Goal: Find specific page/section: Find specific page/section

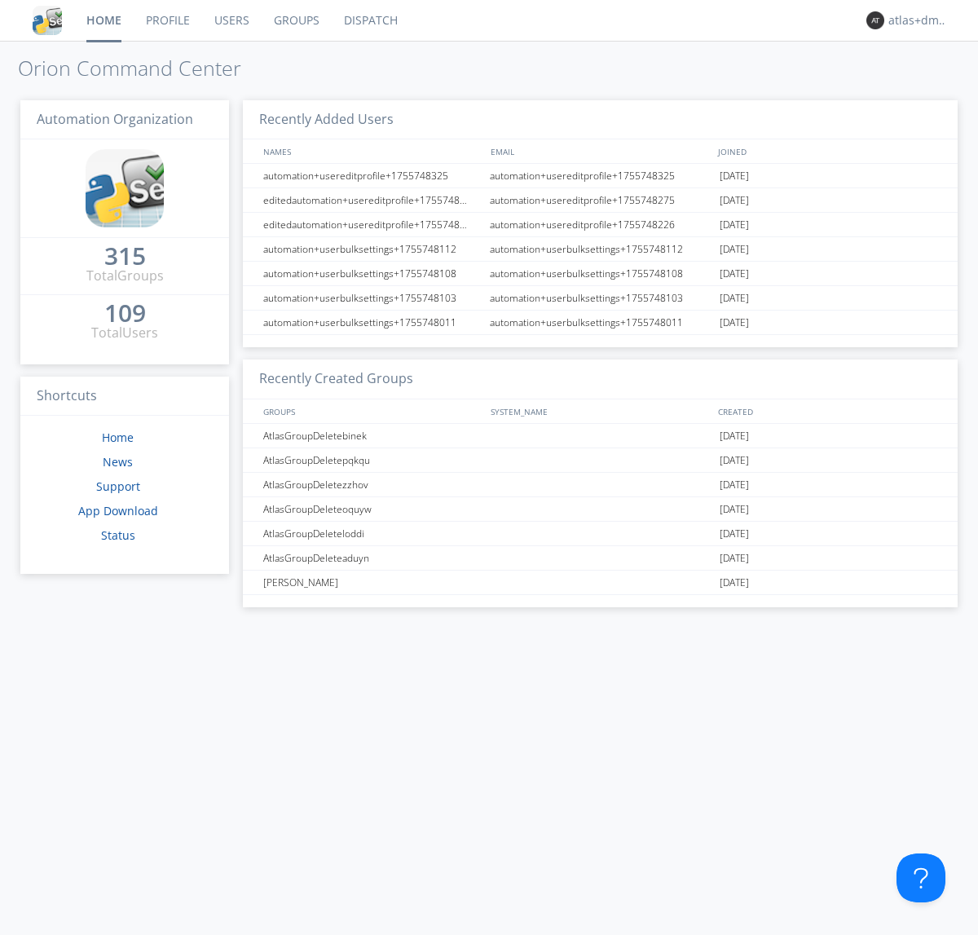
click at [369, 20] on link "Dispatch" at bounding box center [371, 20] width 78 height 41
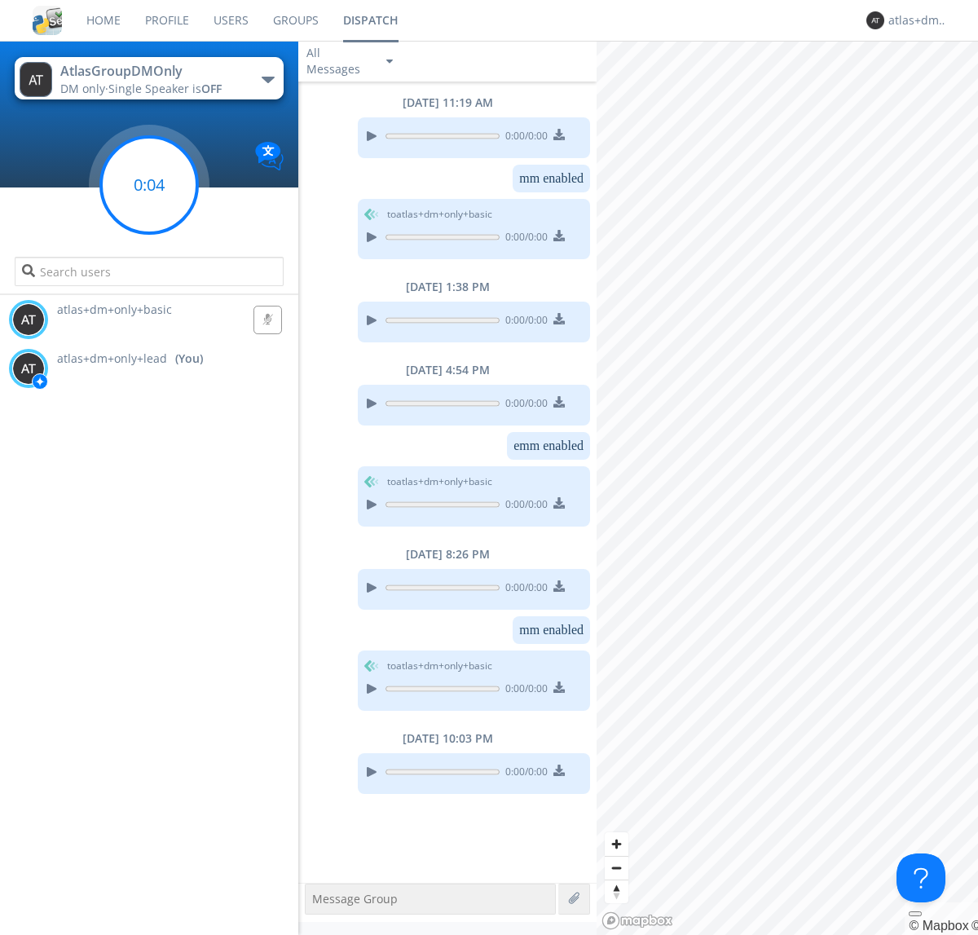
click at [149, 185] on g at bounding box center [149, 185] width 96 height 96
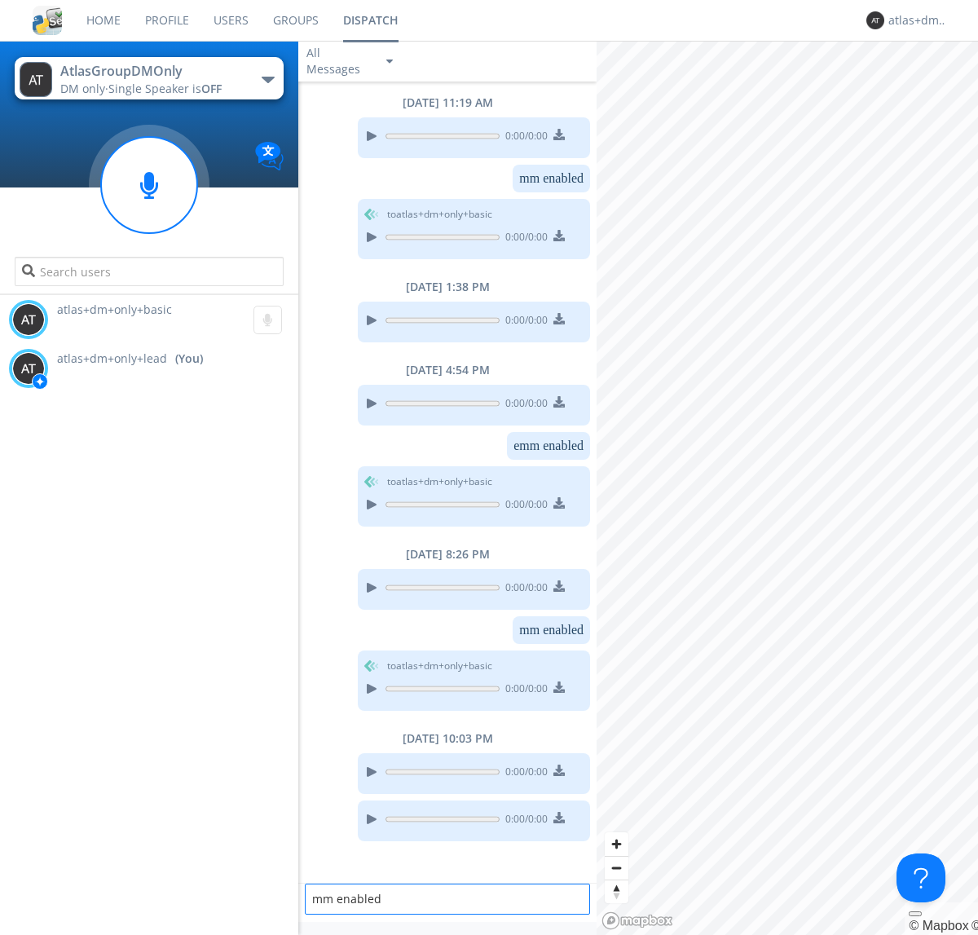
type textarea "mm enabled"
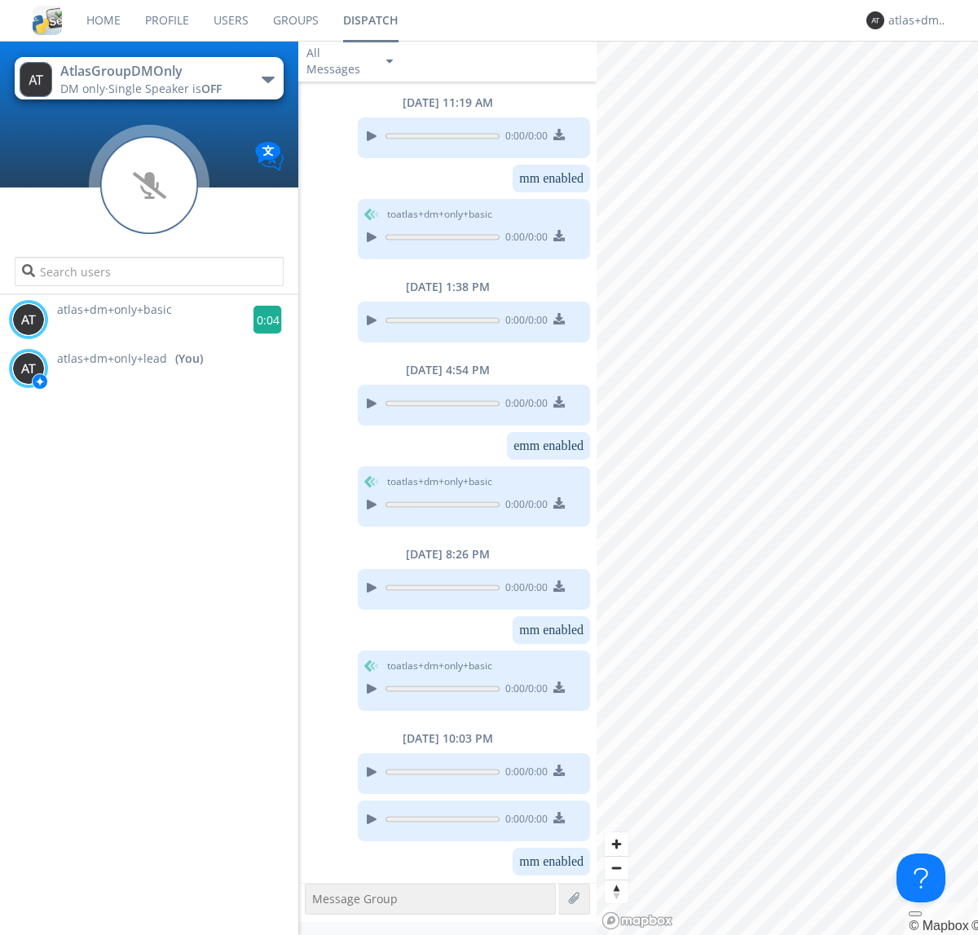
click at [261, 319] on g at bounding box center [267, 320] width 29 height 29
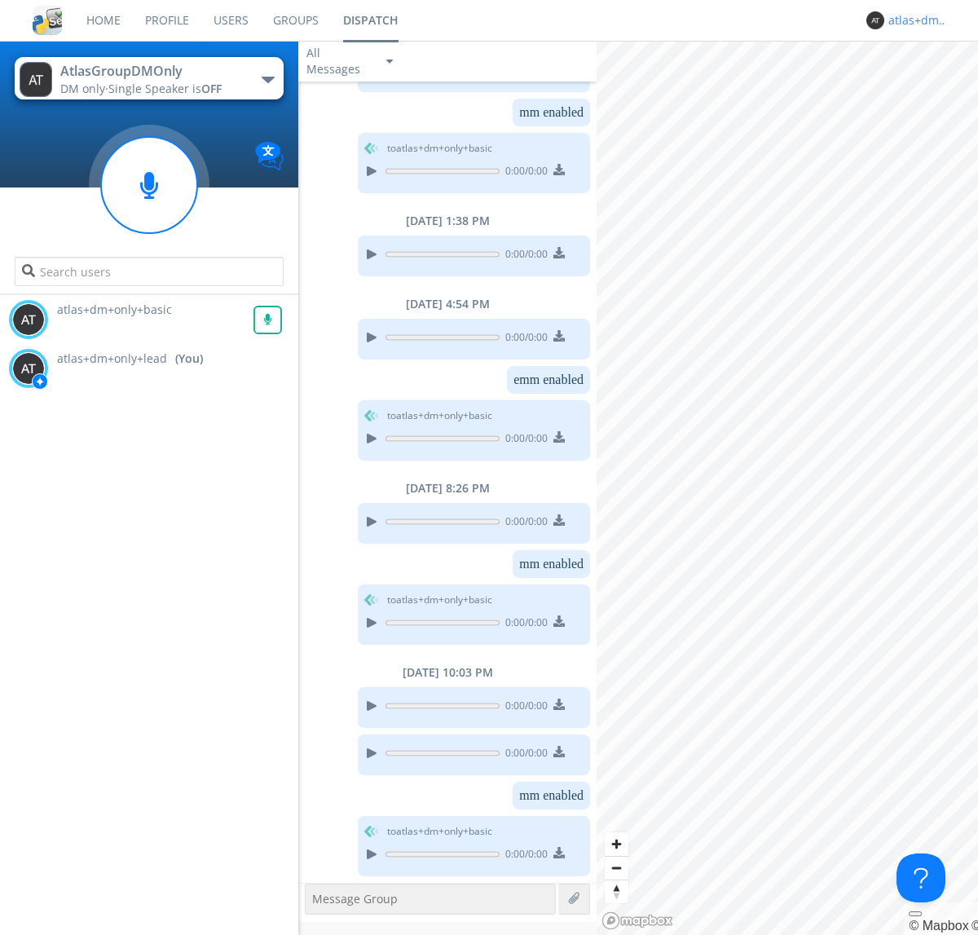
click at [914, 20] on div "atlas+dm+only+lead" at bounding box center [918, 20] width 61 height 16
